Goal: Transaction & Acquisition: Complete application form

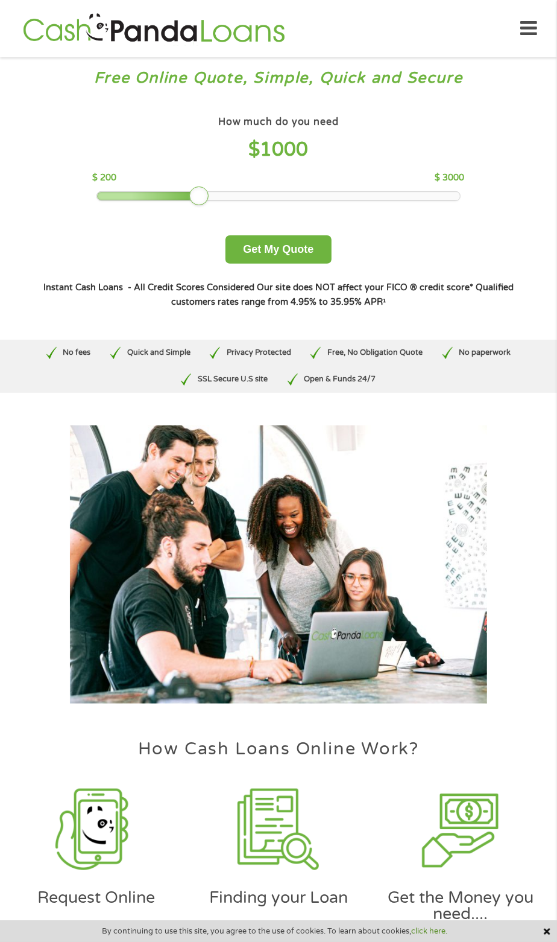
click at [337, 143] on h4 "$ 1000" at bounding box center [278, 150] width 372 height 25
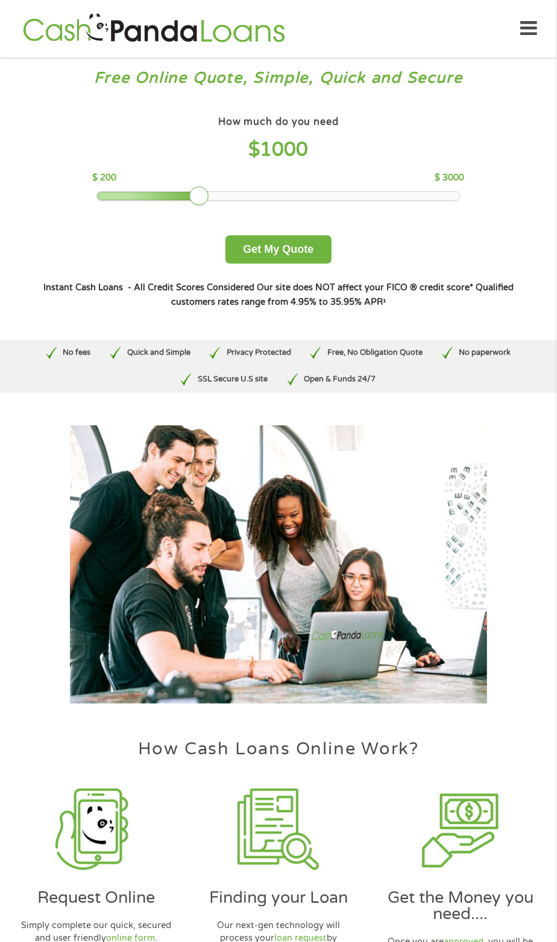
click at [301, 135] on div "How much do you need $ 1000" at bounding box center [278, 141] width 372 height 56
click at [312, 249] on button "Get My Quote" at bounding box center [279, 249] width 106 height 28
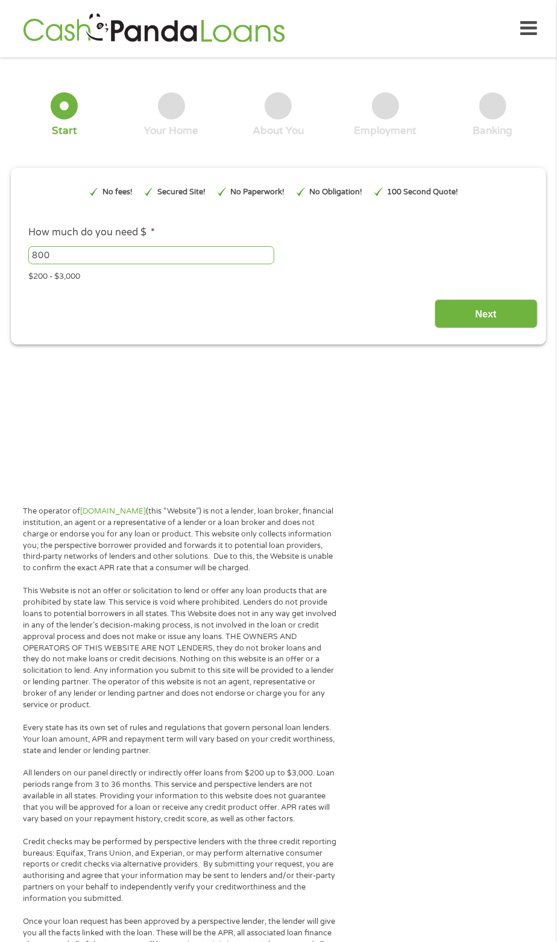
type input "EAIaIQobChMI7Z2_zP6KjwMVijQIBR0GnRJSEAAYAiAAEgJ9MfD_BwE"
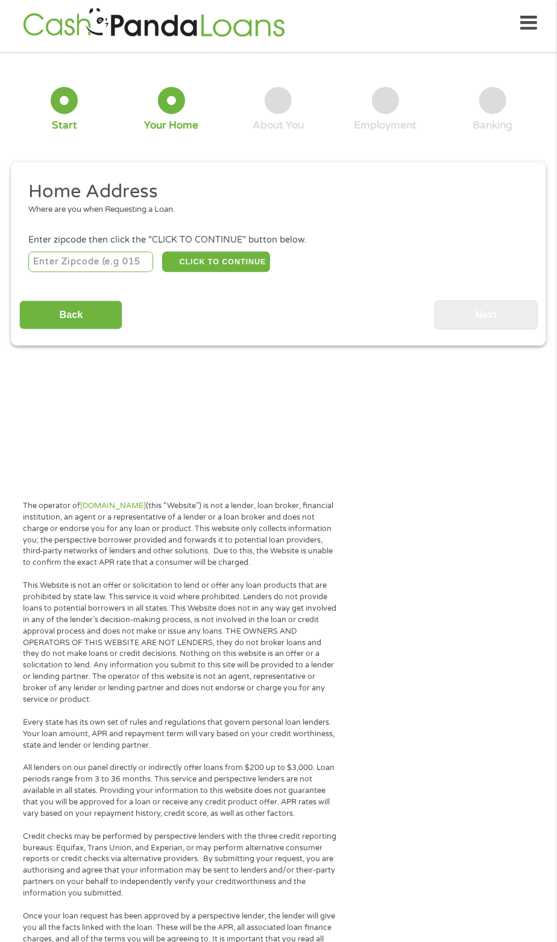
click at [122, 261] on input "number" at bounding box center [90, 262] width 125 height 21
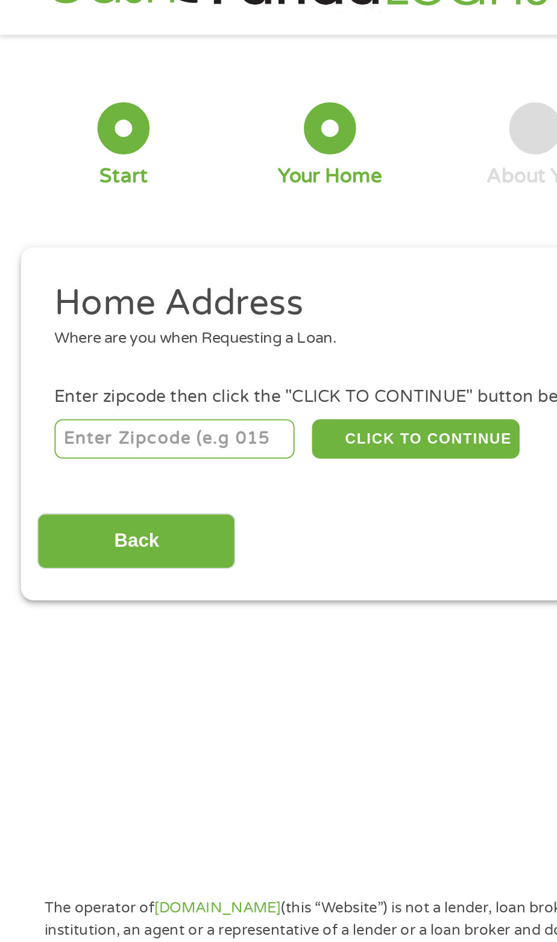
type input "53209"
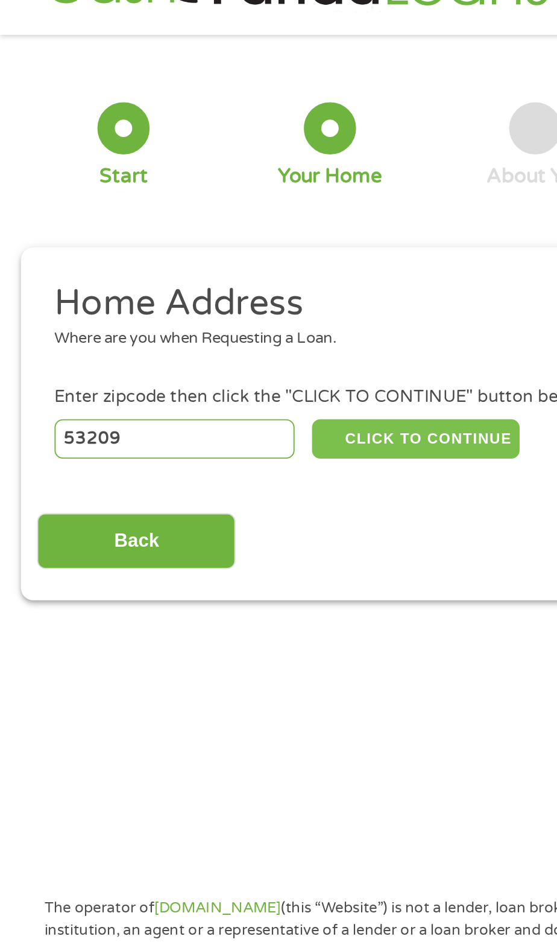
click at [226, 259] on button "CLICK TO CONTINUE" at bounding box center [216, 262] width 108 height 21
type input "53209"
type input "[GEOGRAPHIC_DATA]"
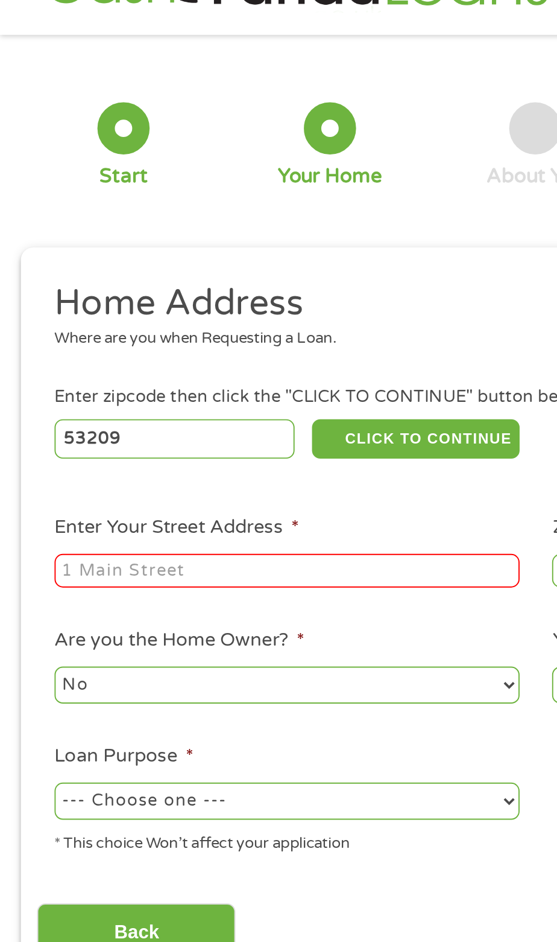
click at [190, 332] on input "Enter Your Street Address *" at bounding box center [149, 331] width 242 height 18
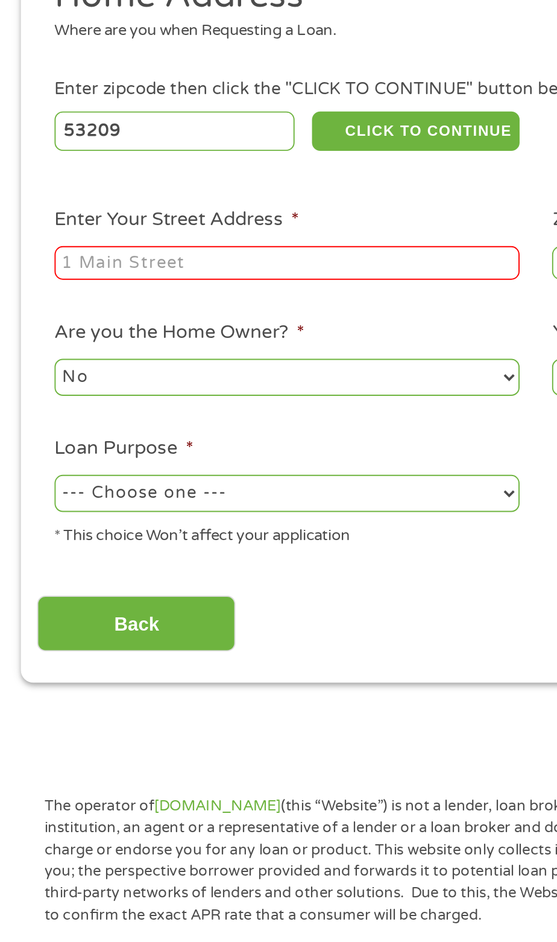
type input "1876 w [GEOGRAPHIC_DATA]"
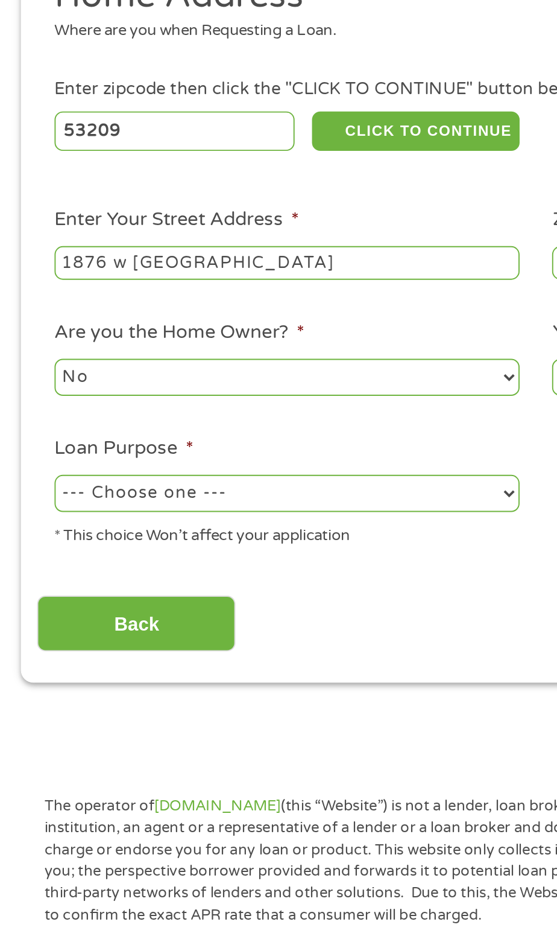
click at [214, 447] on select "--- Choose one --- Pay Bills Debt Consolidation Home Improvement Major Purchase…" at bounding box center [149, 449] width 242 height 19
select select "shorttermcash"
click at [110, 517] on input "Back" at bounding box center [70, 518] width 103 height 30
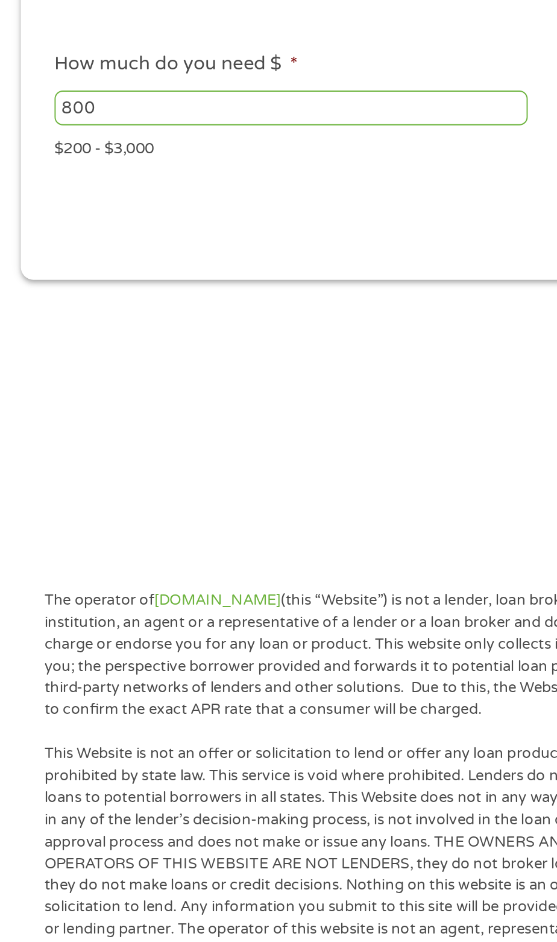
scroll to position [4, 5]
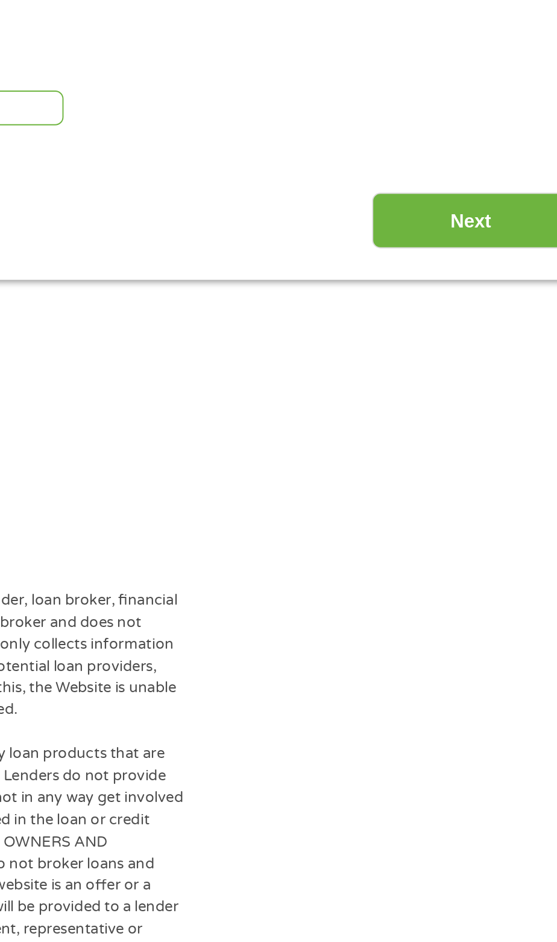
click at [484, 313] on input "Next" at bounding box center [486, 309] width 103 height 30
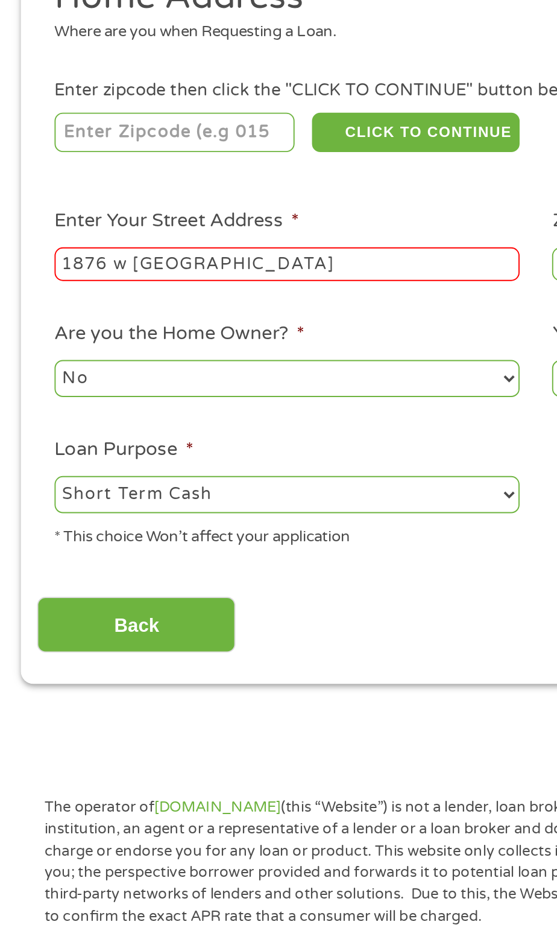
click at [225, 328] on input "1876 w [GEOGRAPHIC_DATA]" at bounding box center [149, 331] width 242 height 18
type input "53209"
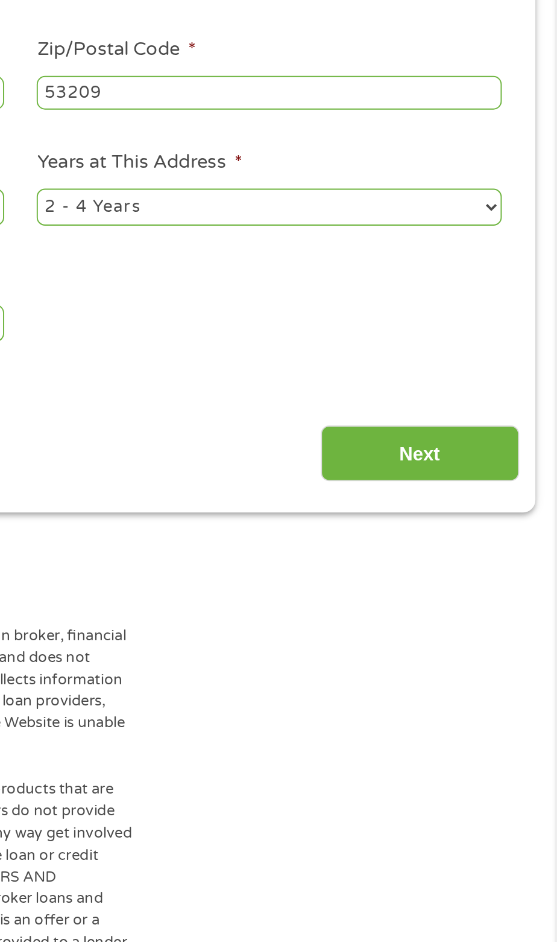
click at [506, 514] on input "Next" at bounding box center [486, 518] width 103 height 30
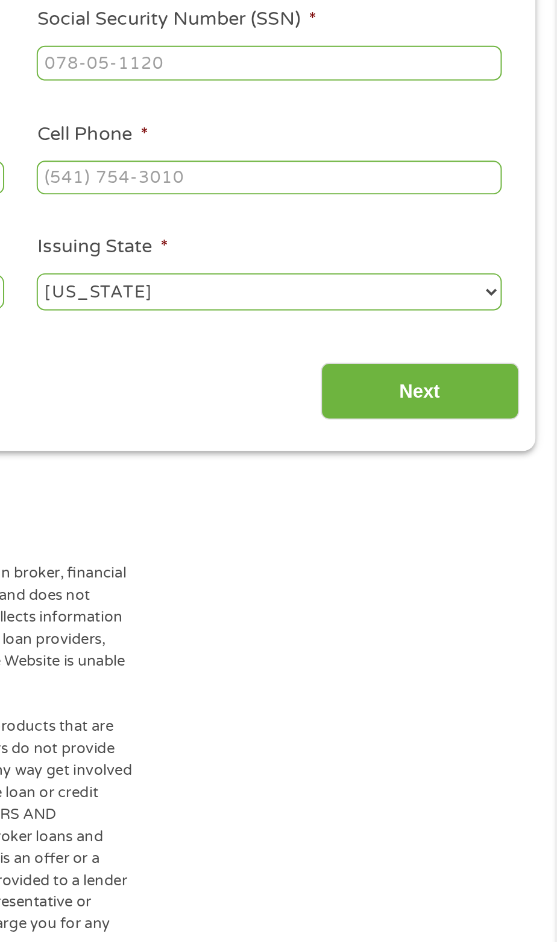
click at [466, 320] on input "Social Security Number (SSN) *" at bounding box center [408, 315] width 242 height 18
type input "390-96-8916"
click at [443, 380] on input "Cell Phone *" at bounding box center [408, 375] width 242 height 18
type input "[PHONE_NUMBER]"
type input "[PERSON_NAME]"
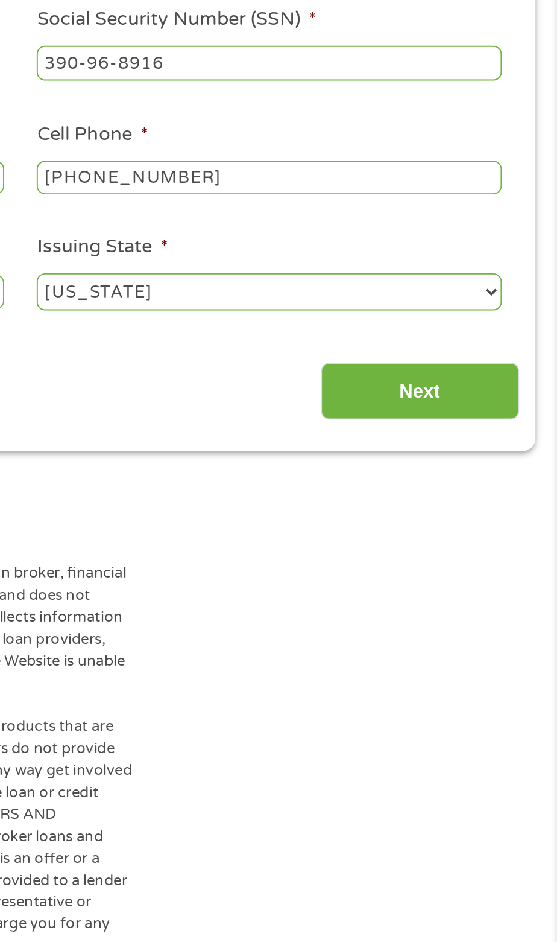
type input "[PERSON_NAME]"
type input "[EMAIL_ADDRESS][DOMAIN_NAME]"
click at [498, 485] on input "Next" at bounding box center [486, 486] width 103 height 30
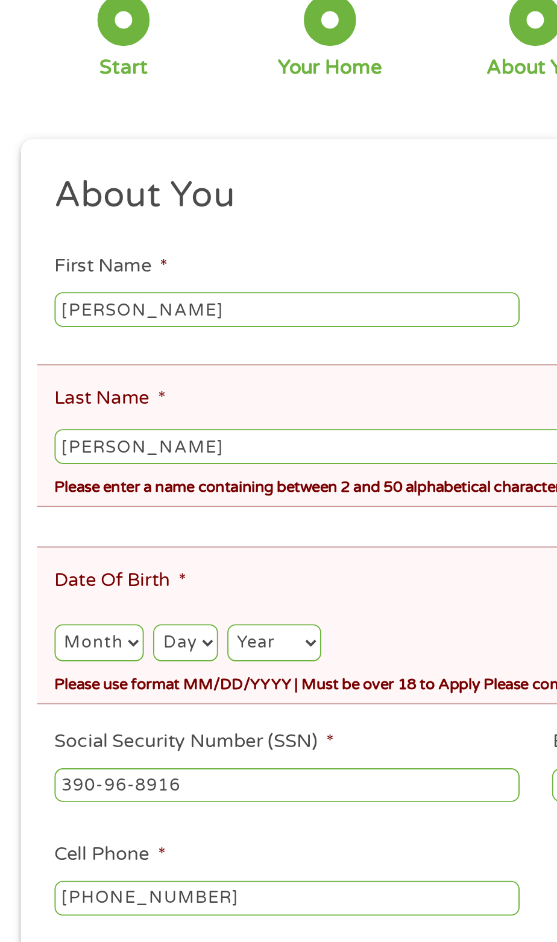
click at [65, 474] on select "Month 1 2 3 4 5 6 7 8 9 10 11 12" at bounding box center [51, 474] width 46 height 19
select select "1"
click at [98, 465] on select "Day 1 2 3 4 5 6 7 8 9 10 11 12 13 14 15 16 17 18 19 20 21 22 23 24 25 26 27 28 …" at bounding box center [96, 474] width 33 height 19
select select "21"
click at [151, 466] on select "Year [DATE] 2006 2005 2004 2003 2002 2001 2000 1999 1998 1997 1996 1995 1994 19…" at bounding box center [142, 474] width 49 height 19
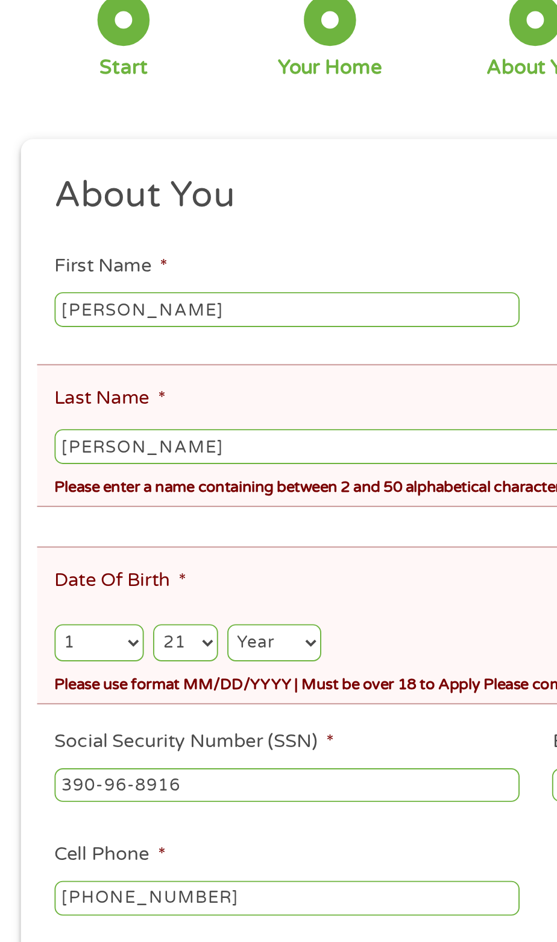
select select "1985"
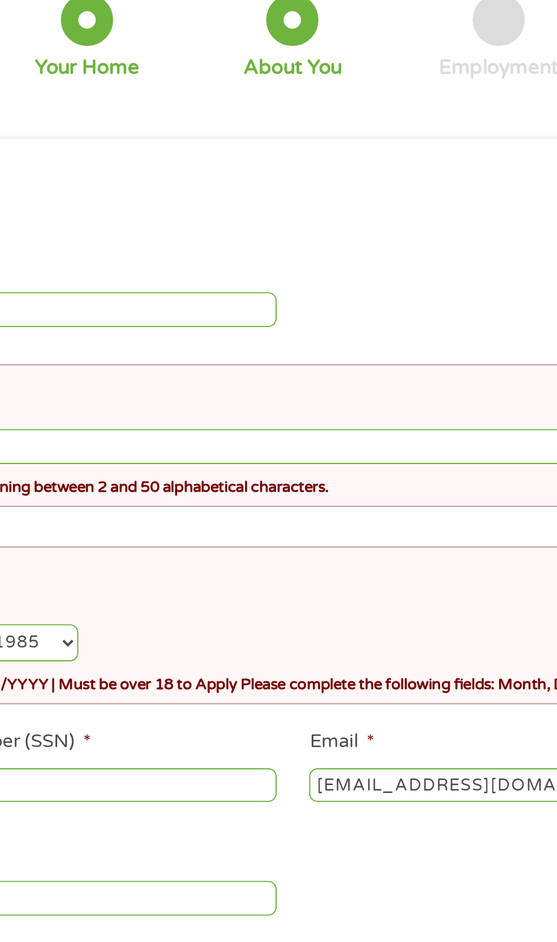
click at [331, 371] on input "[PERSON_NAME]" at bounding box center [278, 373] width 501 height 18
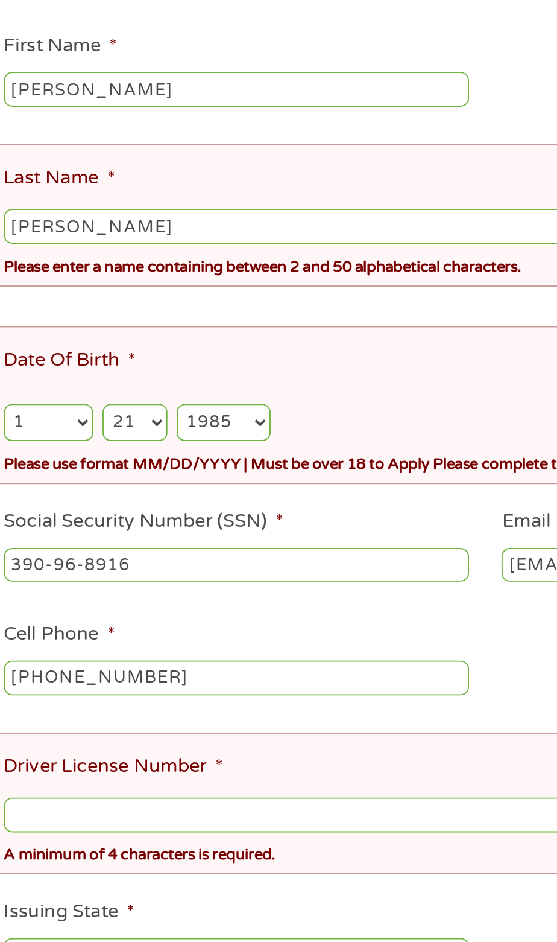
type input "[PERSON_NAME]"
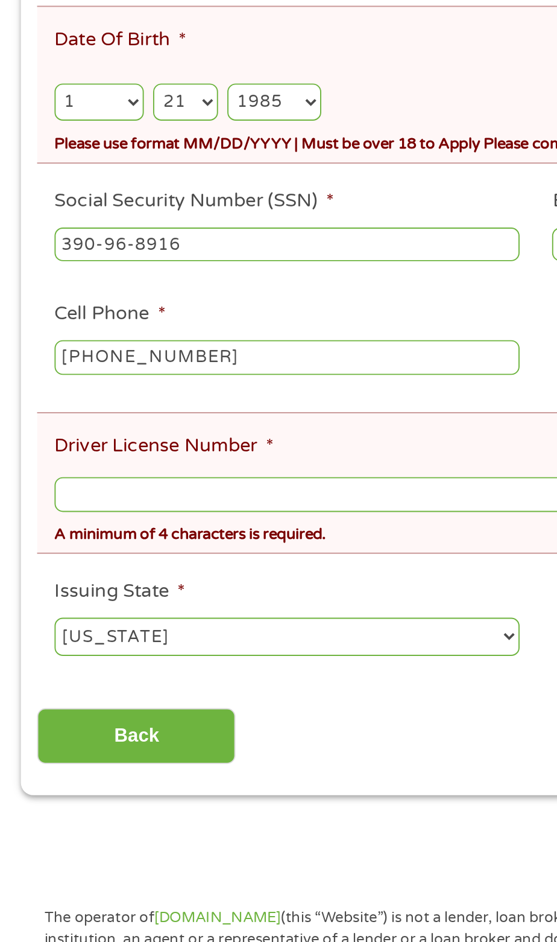
click at [210, 676] on input "Driver License Number *" at bounding box center [278, 679] width 501 height 18
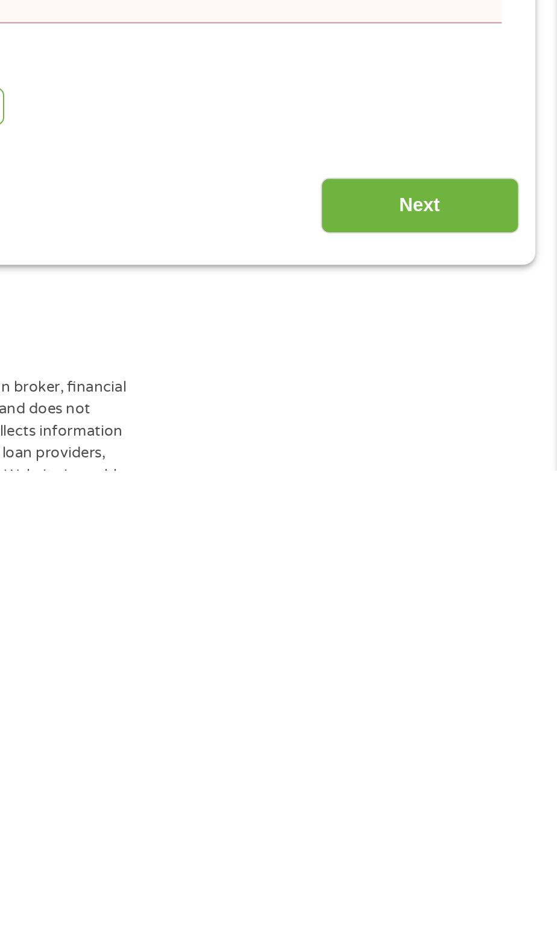
type input "S5520638502102"
click at [486, 802] on input "Next" at bounding box center [486, 805] width 103 height 30
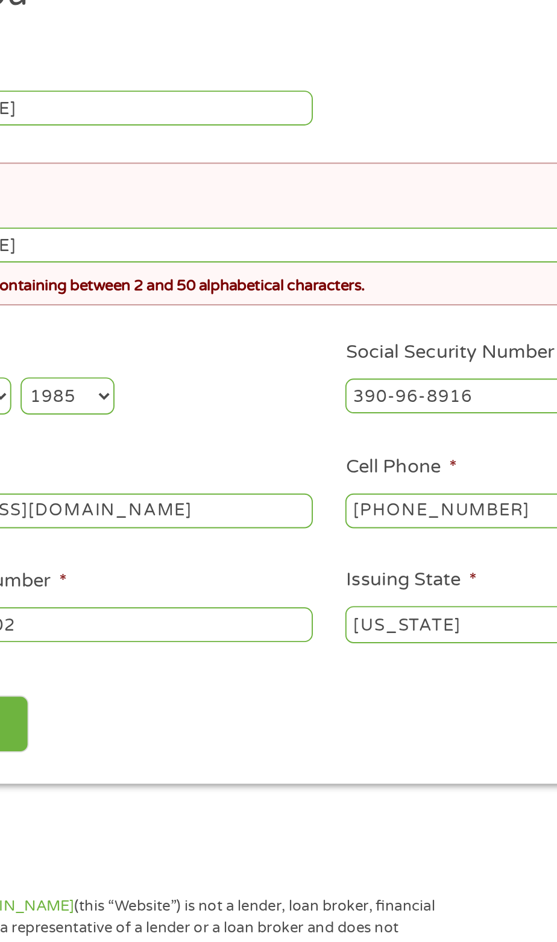
scroll to position [5, 0]
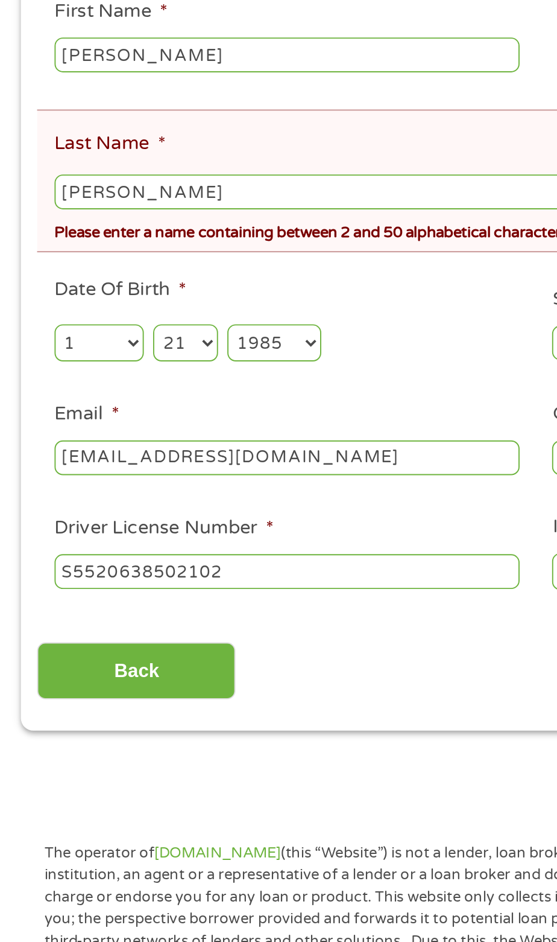
click at [163, 367] on input "[PERSON_NAME]" at bounding box center [278, 367] width 501 height 18
type input "S"
type input "[PERSON_NAME]"
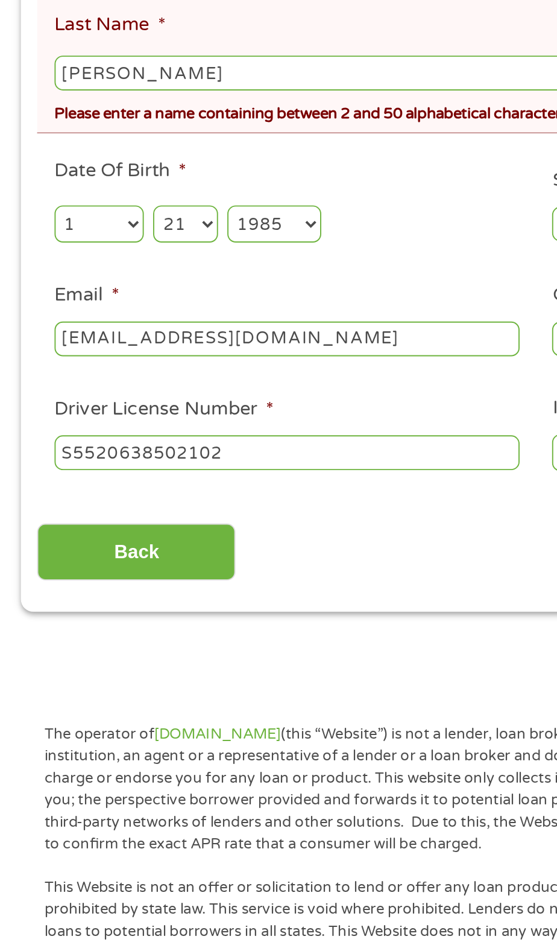
click at [209, 509] on input "[EMAIL_ADDRESS][DOMAIN_NAME]" at bounding box center [149, 505] width 242 height 18
type input "B"
type input "[EMAIL_ADDRESS][DOMAIN_NAME]"
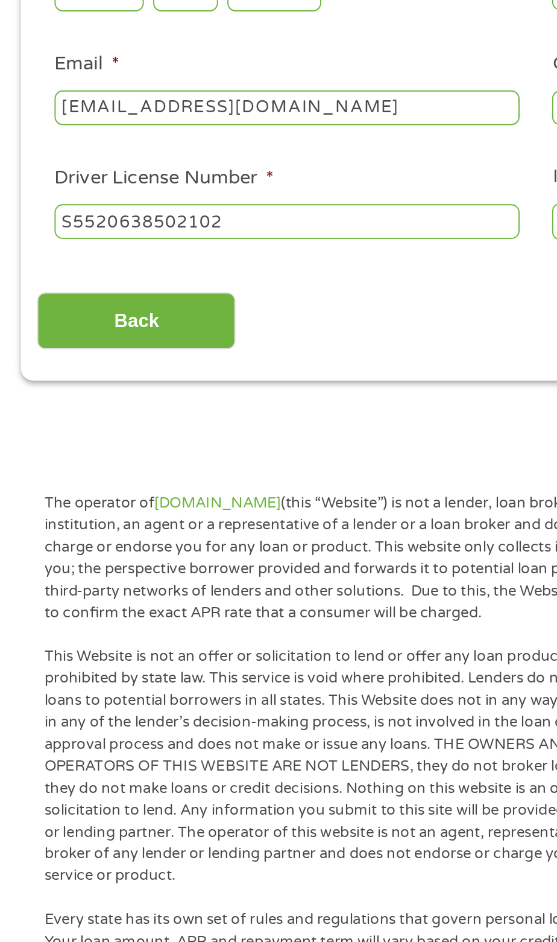
scroll to position [30, 0]
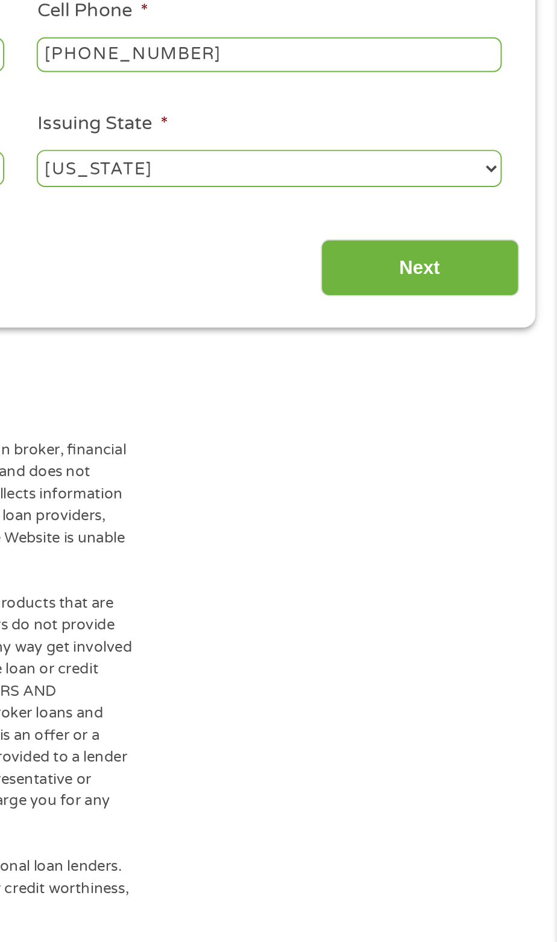
click at [489, 596] on input "Next" at bounding box center [486, 592] width 103 height 30
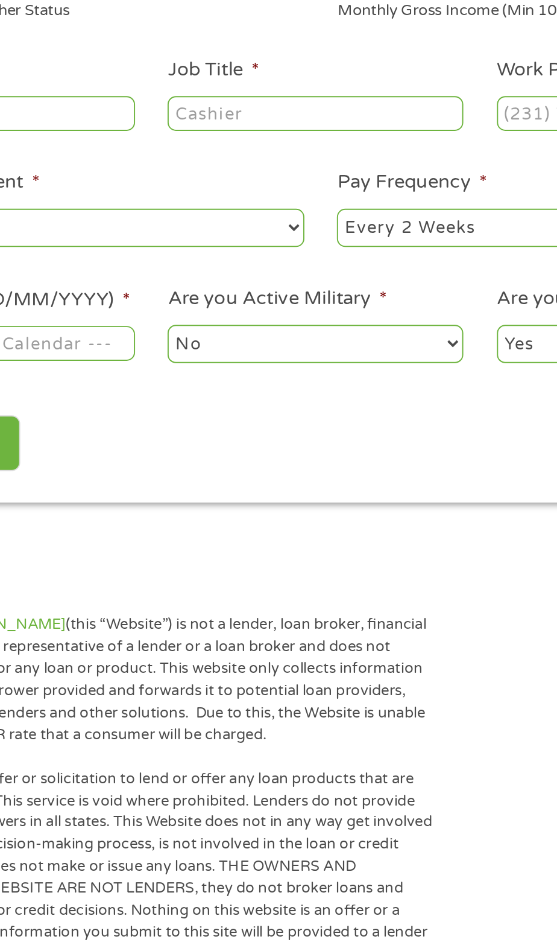
scroll to position [5, 0]
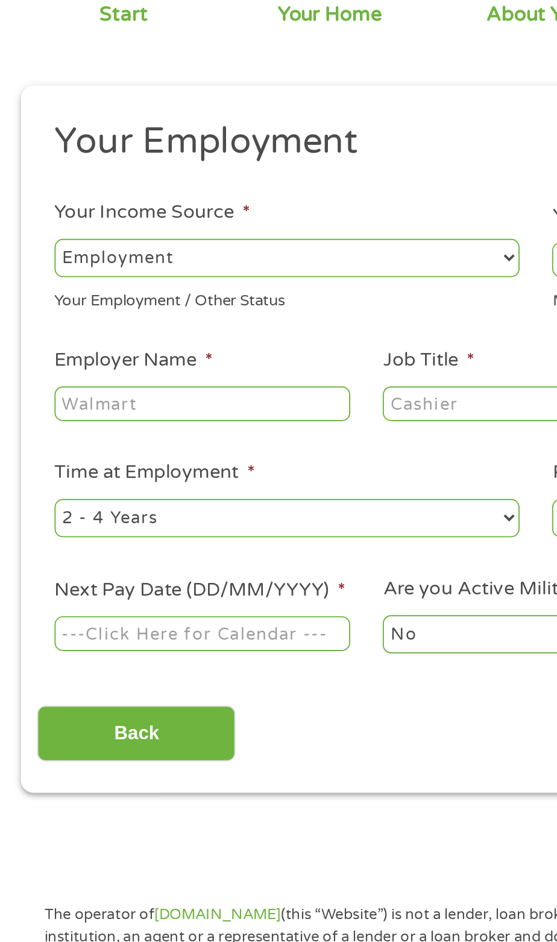
click at [160, 323] on input "Employer Name *" at bounding box center [105, 327] width 154 height 18
type input "Bobbycollc"
click at [237, 332] on input "Job Title *" at bounding box center [276, 327] width 154 height 18
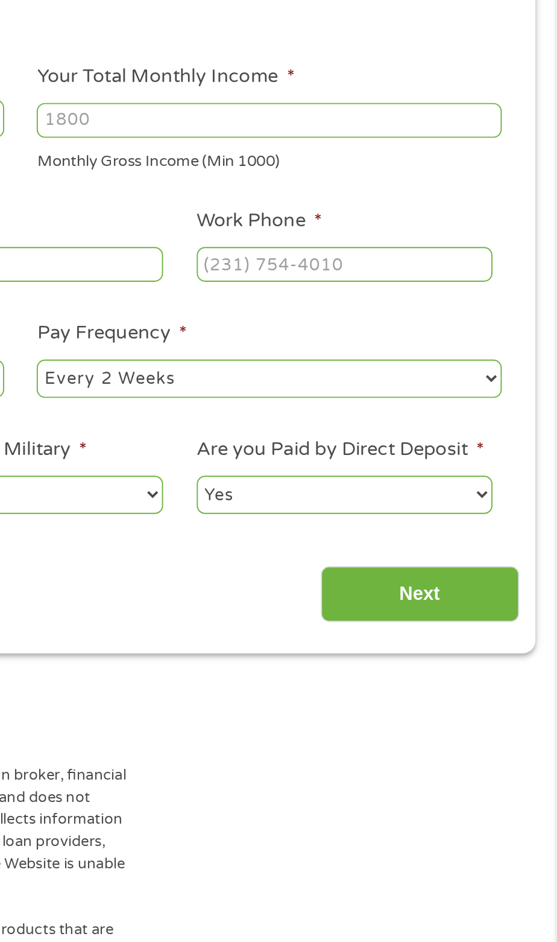
type input "Consultant"
click at [456, 382] on select "--- Choose one --- Every 2 Weeks Every Week Monthly Semi-Monthly" at bounding box center [408, 386] width 242 height 19
select select "monthly"
click at [502, 328] on input "Work Phone *" at bounding box center [447, 327] width 154 height 18
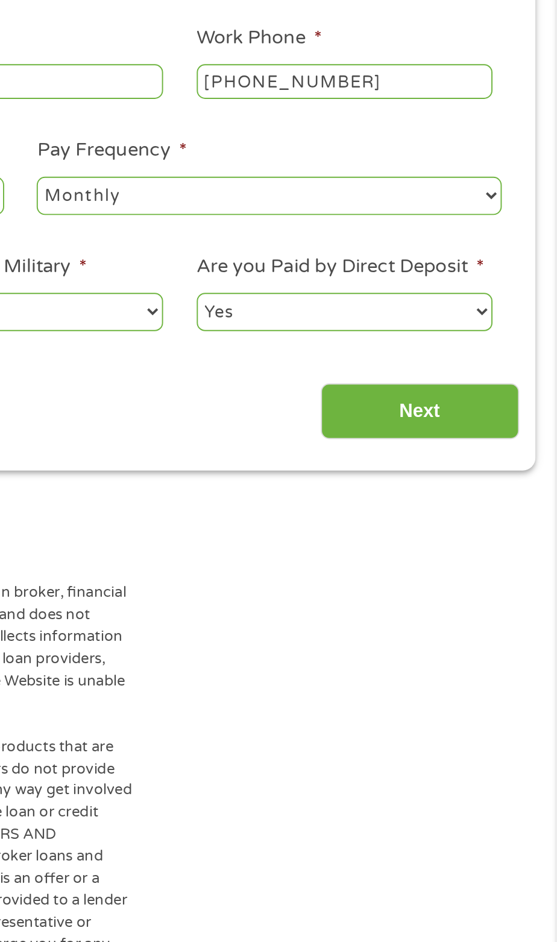
type input "[PHONE_NUMBER]"
click at [489, 443] on select "Yes No" at bounding box center [447, 446] width 154 height 19
select select "0"
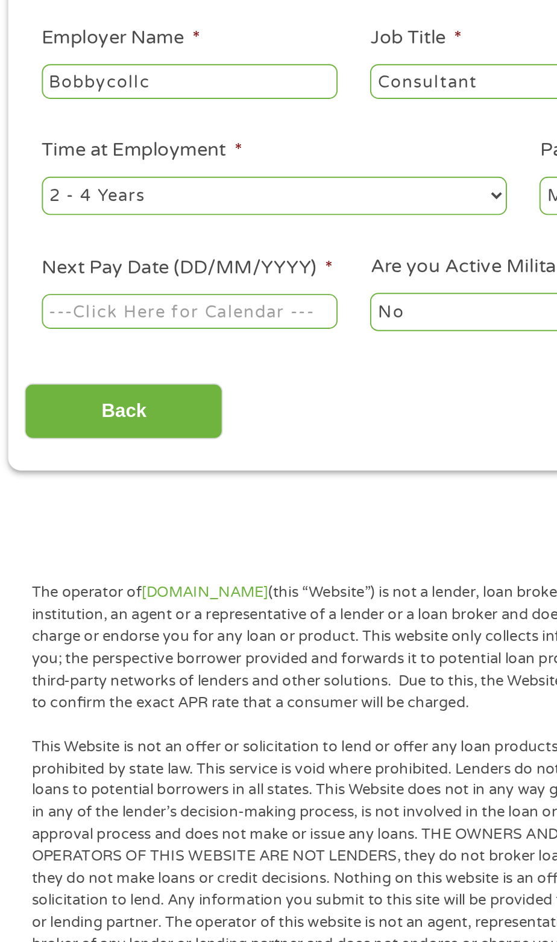
click at [150, 445] on body "Home Get Loan Offer How it works FAQs Blog Cash Loans Quick Loans Online Loans …" at bounding box center [278, 911] width 557 height 1833
click at [151, 448] on input "Next Pay Date (DD/MM/YYYY) *" at bounding box center [105, 447] width 154 height 18
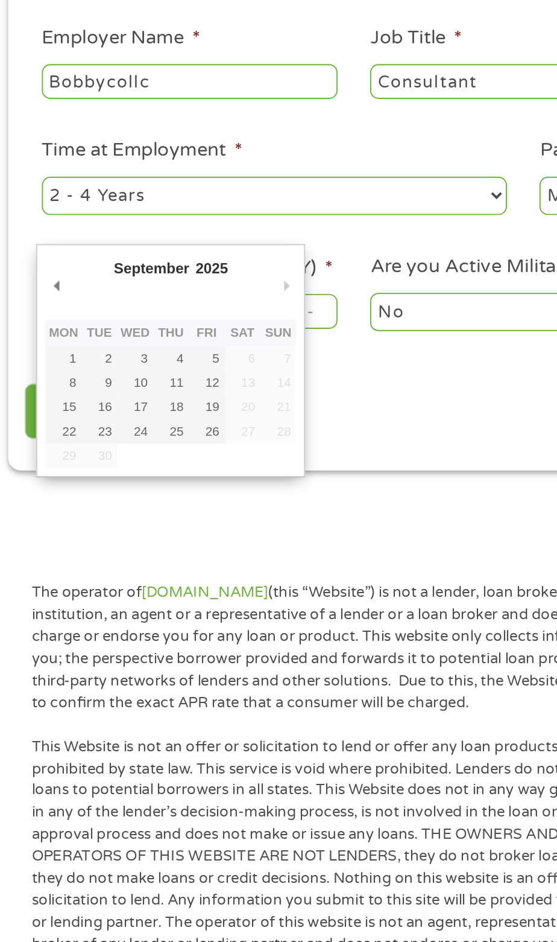
type input "[DATE]"
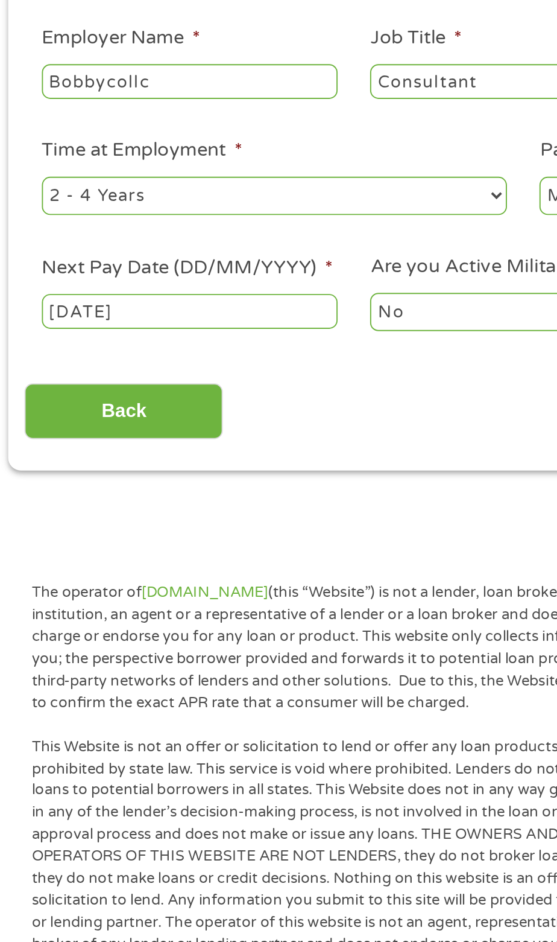
click at [57, 453] on body "Home Get Loan Offer How it works FAQs Blog Cash Loans Quick Loans Online Loans …" at bounding box center [278, 911] width 557 height 1833
click at [57, 452] on input "[DATE]" at bounding box center [105, 447] width 154 height 18
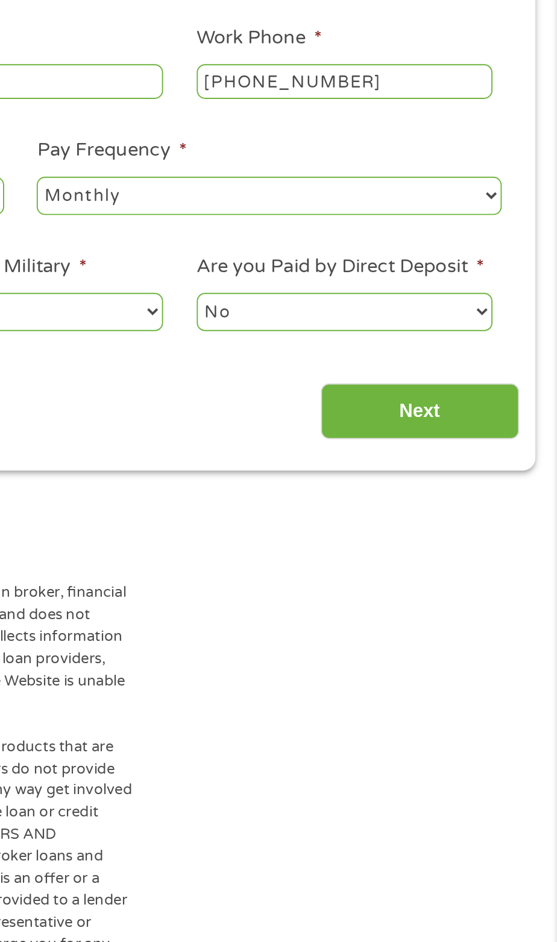
click at [487, 502] on input "Next" at bounding box center [486, 499] width 103 height 30
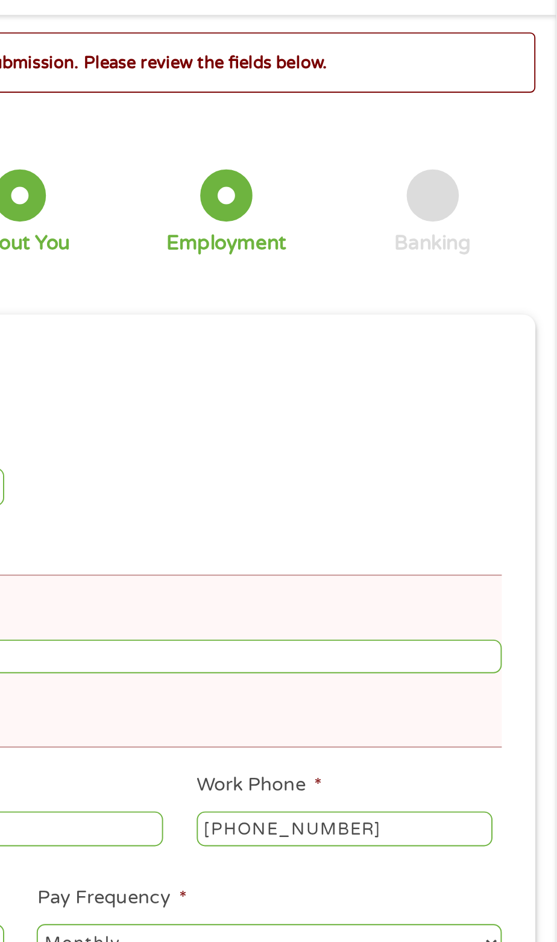
scroll to position [4, 5]
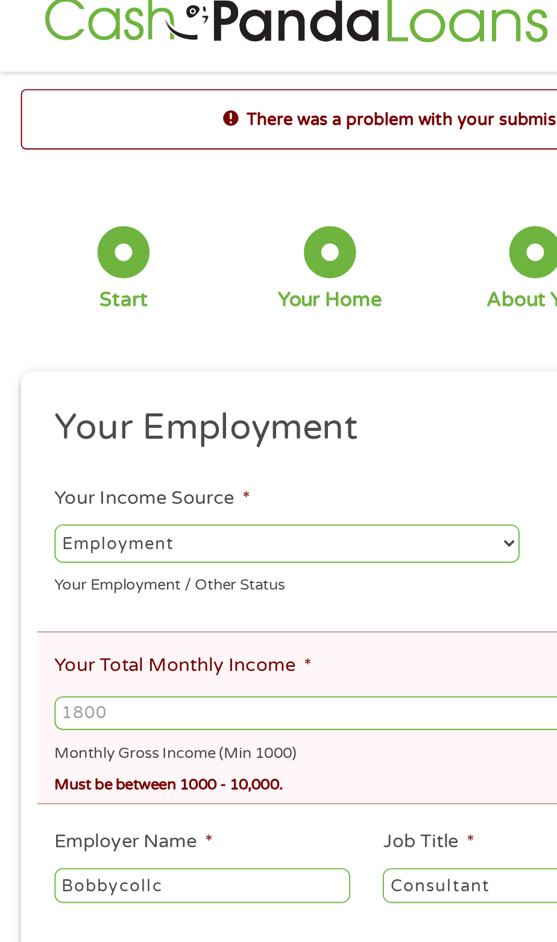
click at [219, 389] on input "Your Total Monthly Income *" at bounding box center [278, 391] width 501 height 18
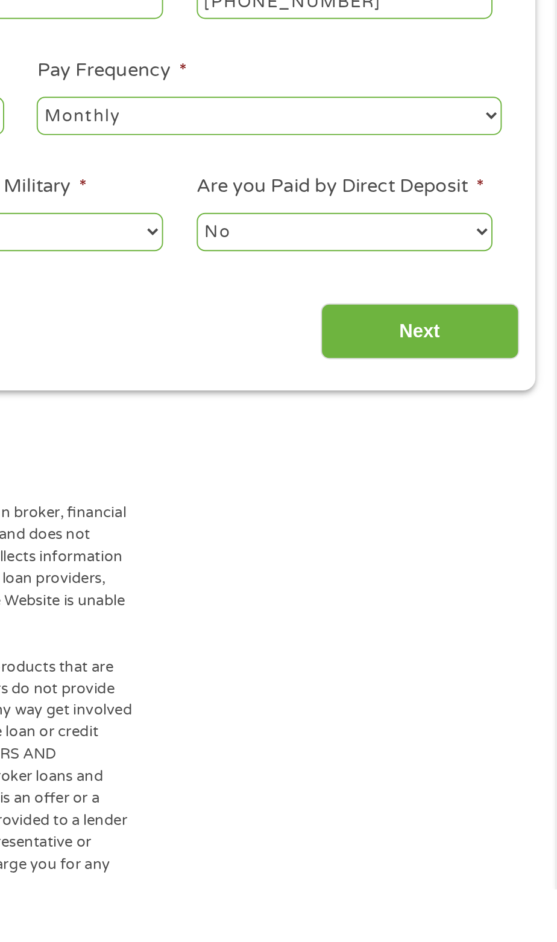
type input "2084"
click at [498, 650] on input "Next" at bounding box center [486, 652] width 103 height 30
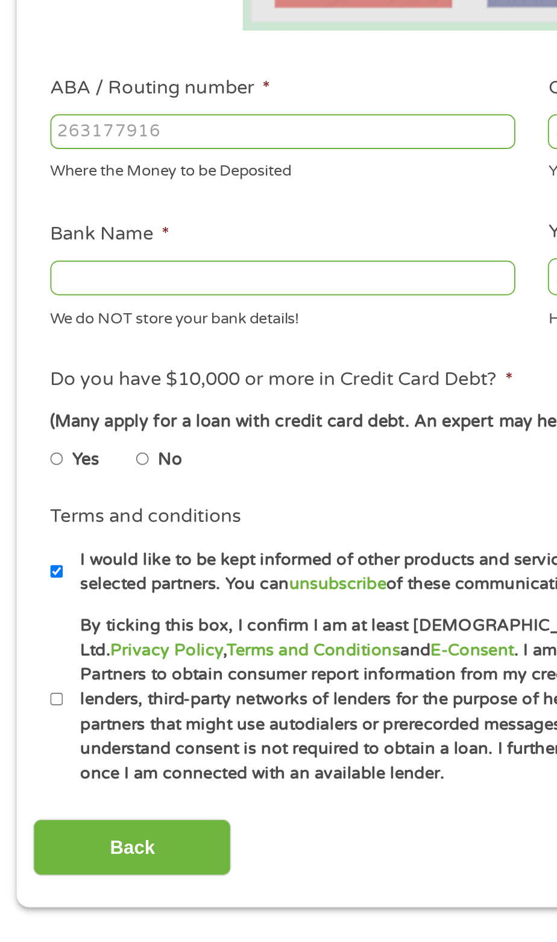
scroll to position [5, 0]
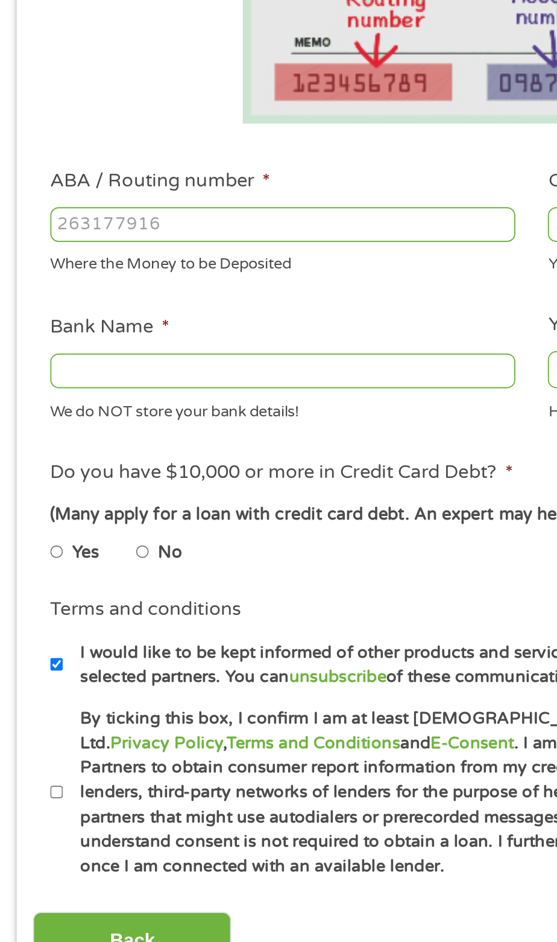
click at [191, 413] on input "ABA / Routing number *" at bounding box center [149, 414] width 242 height 18
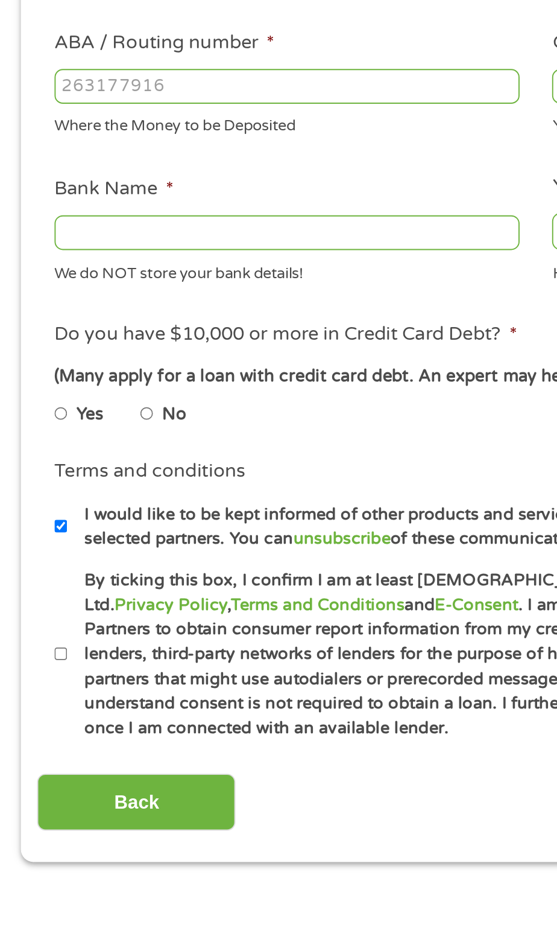
click at [87, 585] on label "No" at bounding box center [90, 584] width 13 height 13
click at [80, 585] on input "No" at bounding box center [76, 584] width 7 height 14
radio input "true"
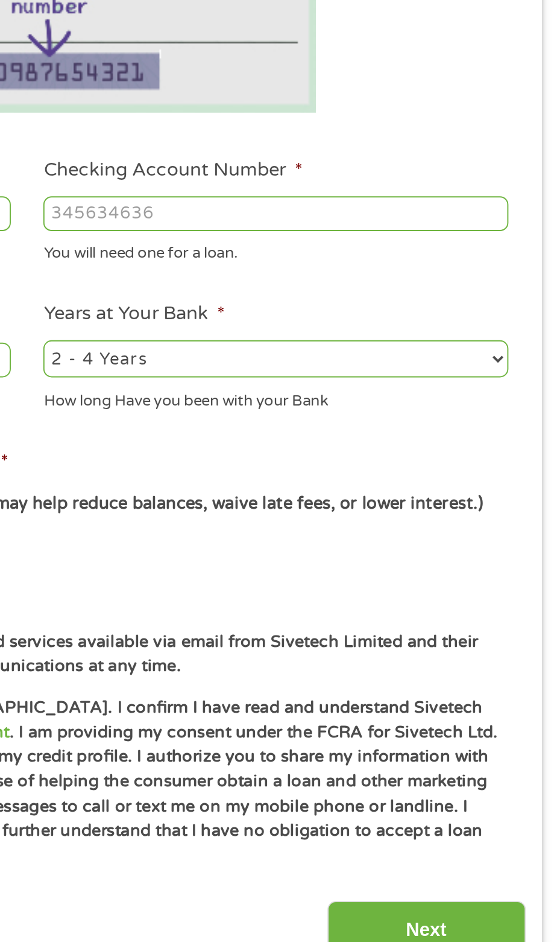
click at [454, 413] on input "Checking Account Number *" at bounding box center [408, 414] width 242 height 18
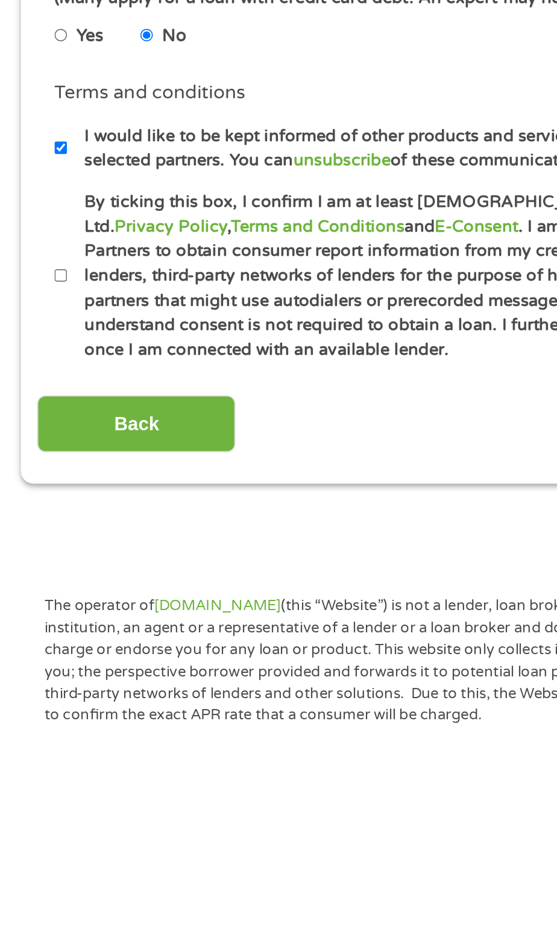
click at [33, 650] on input "I would like to be kept informed of other products and services available via e…" at bounding box center [31, 643] width 7 height 14
checkbox input "false"
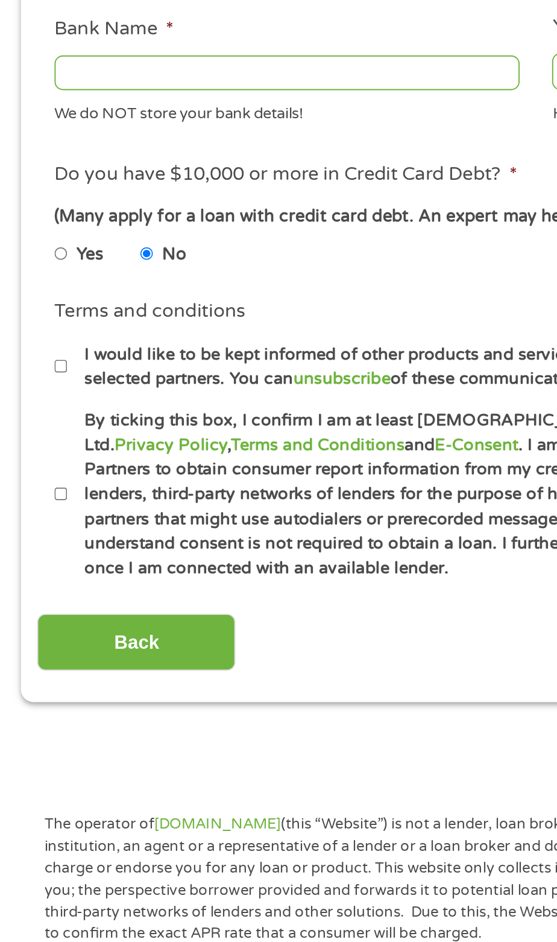
click at [34, 714] on input "By ticking this box, I confirm I am at least [DEMOGRAPHIC_DATA]. I confirm I ha…" at bounding box center [31, 709] width 7 height 14
checkbox input "true"
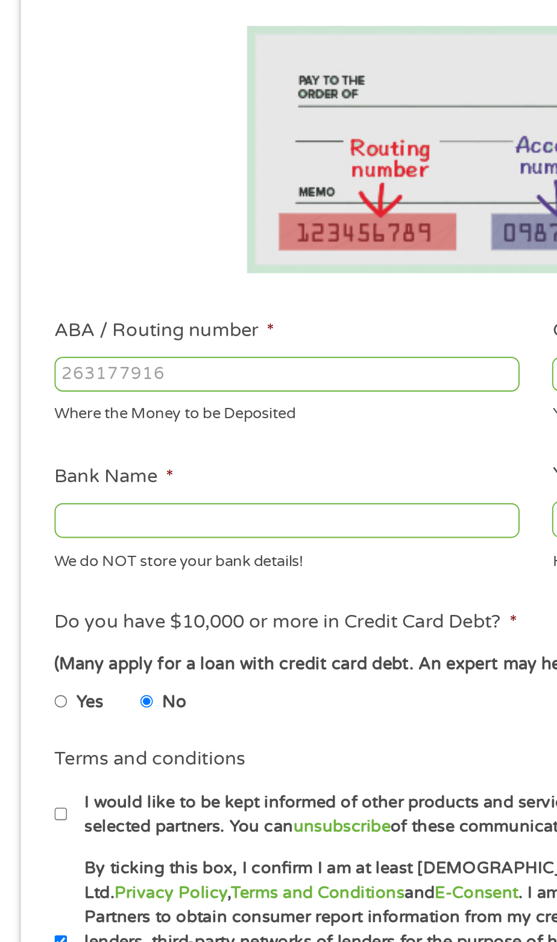
click at [125, 413] on input "ABA / Routing number *" at bounding box center [149, 414] width 242 height 18
type input "031101279"
type input "THE BANCORP BANK"
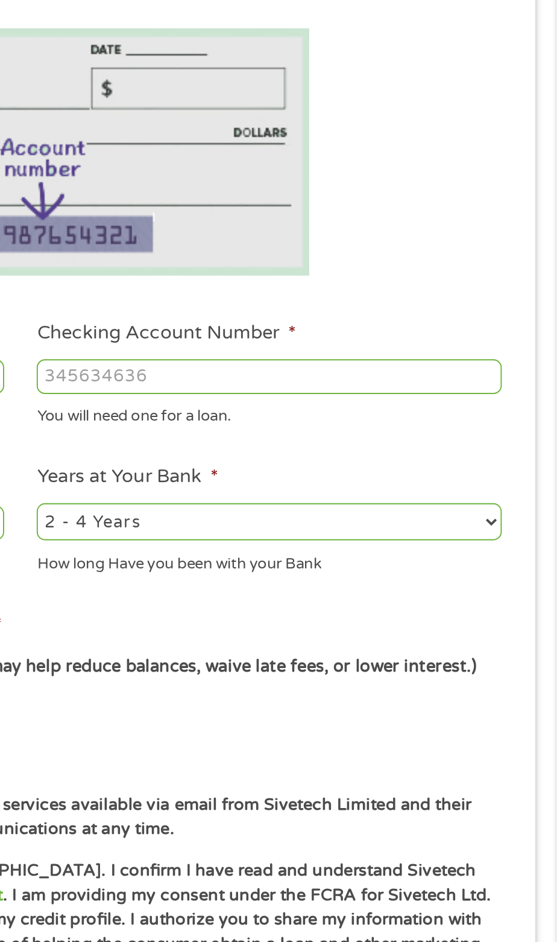
type input "031101279"
click at [460, 412] on input "Checking Account Number *" at bounding box center [408, 414] width 242 height 18
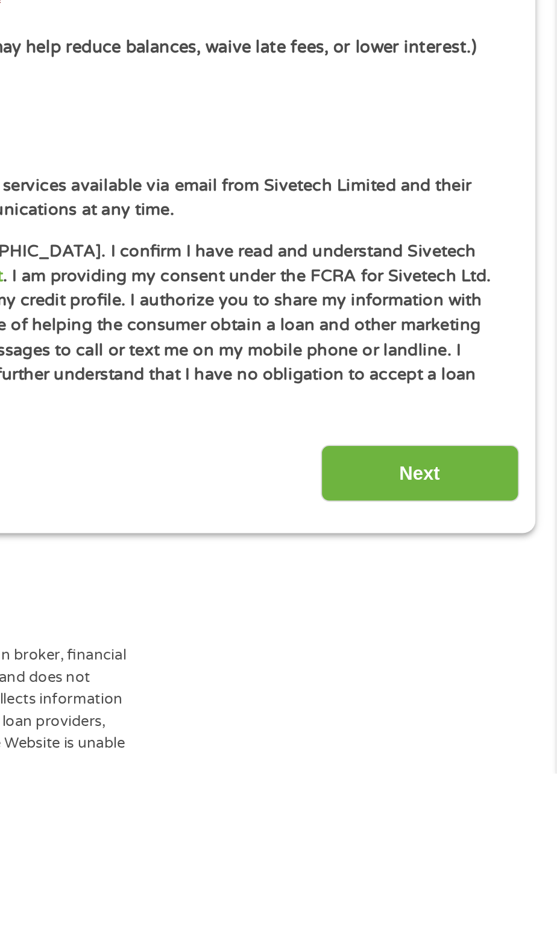
type input "766173951670"
click at [461, 786] on input "Next" at bounding box center [486, 786] width 103 height 30
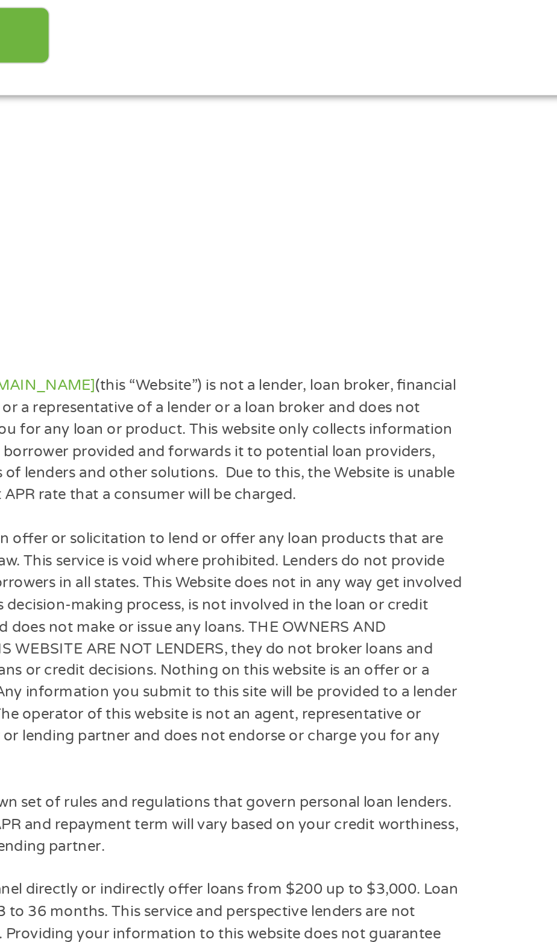
scroll to position [5, 0]
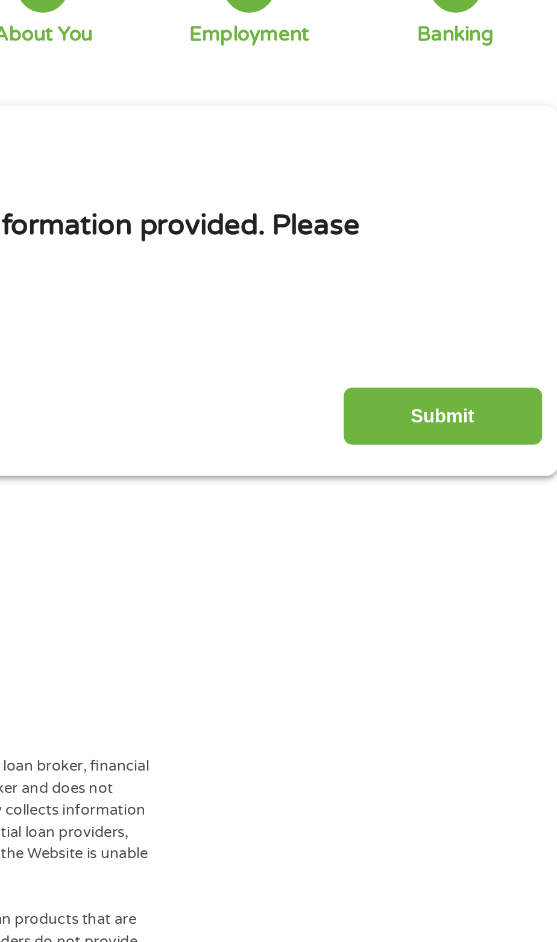
click at [474, 316] on input "Submit" at bounding box center [486, 324] width 103 height 30
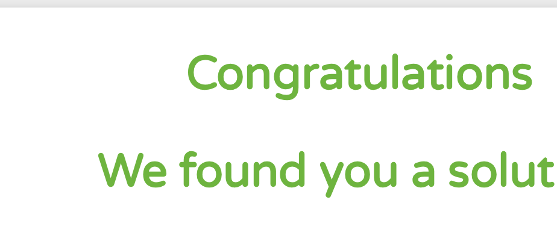
scroll to position [0, 0]
